Goal: Task Accomplishment & Management: Manage account settings

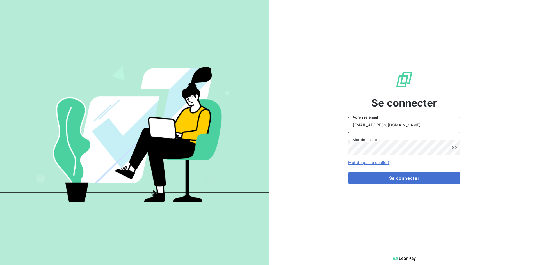
drag, startPoint x: 401, startPoint y: 122, endPoint x: 274, endPoint y: 122, distance: 127.5
click at [274, 122] on div "Se connecter gdebaene@rc-group.fr Adresse email Mot de passe Mot de passe oubli…" at bounding box center [405, 127] width 270 height 255
type input "hume@groupe-h2a.com"
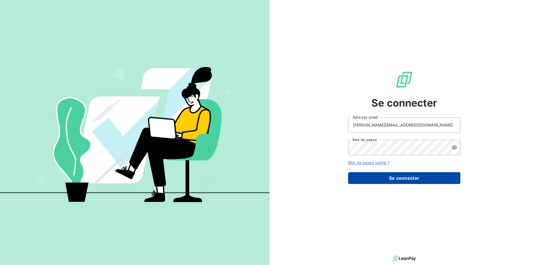
click at [409, 174] on button "Se connecter" at bounding box center [404, 178] width 112 height 12
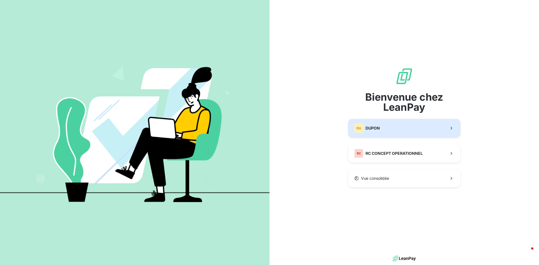
click at [386, 130] on button "DU DUPON" at bounding box center [404, 128] width 112 height 19
